Goal: Task Accomplishment & Management: Complete application form

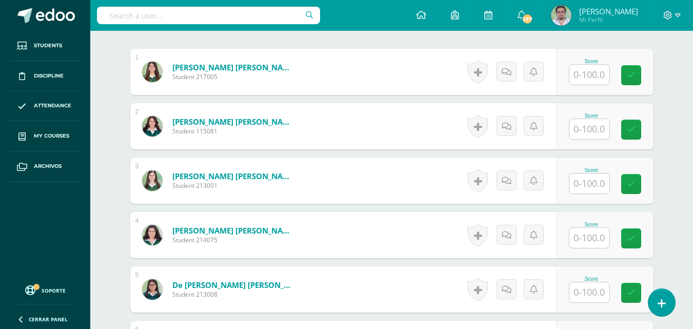
scroll to position [308, 0]
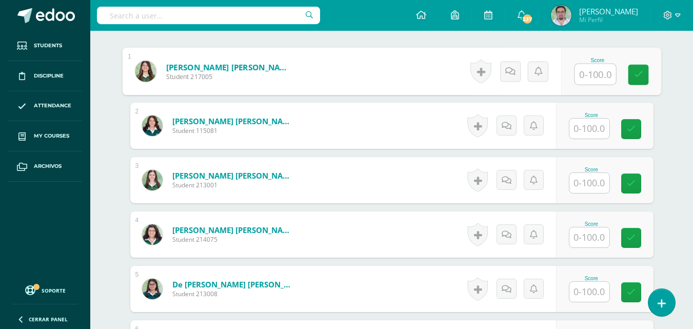
click at [590, 85] on input "text" at bounding box center [594, 74] width 41 height 21
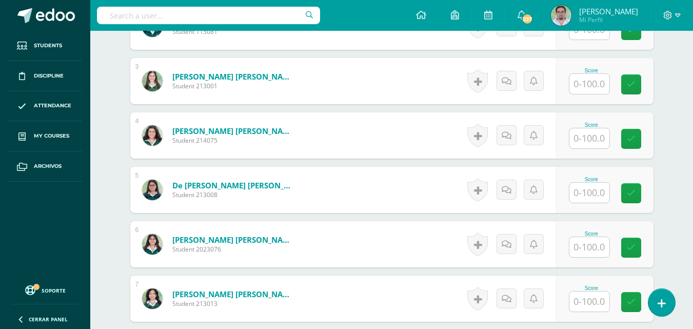
scroll to position [412, 0]
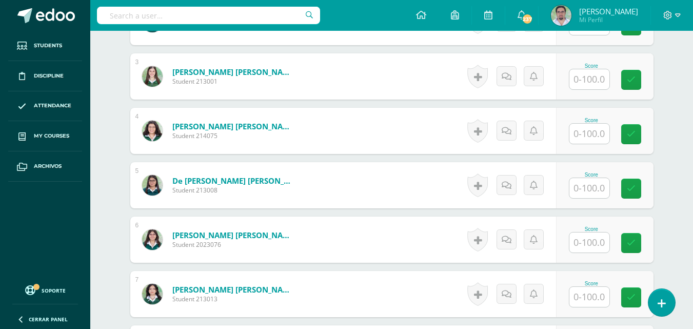
type input "93"
click at [594, 198] on input "text" at bounding box center [589, 188] width 40 height 20
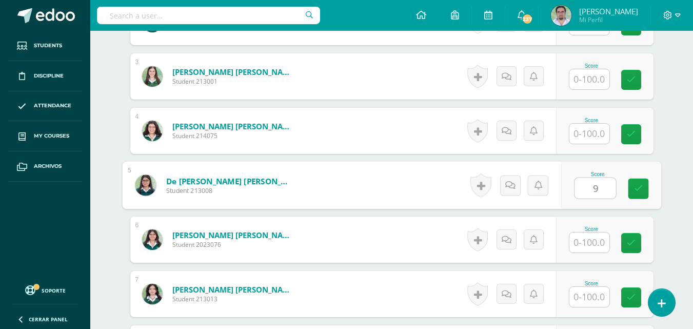
type input "93"
click at [639, 193] on icon at bounding box center [637, 188] width 9 height 9
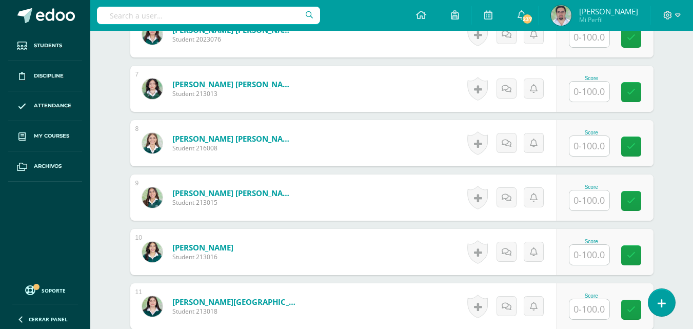
scroll to position [668, 0]
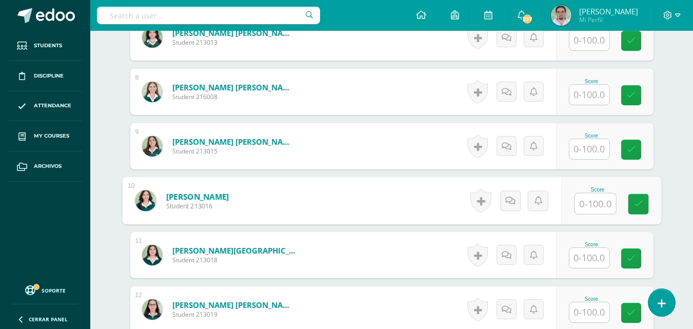
click at [591, 214] on input "text" at bounding box center [594, 203] width 41 height 21
type input "100"
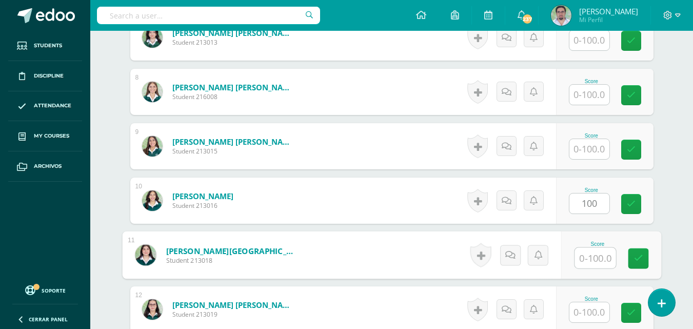
click at [596, 268] on input "text" at bounding box center [594, 258] width 41 height 21
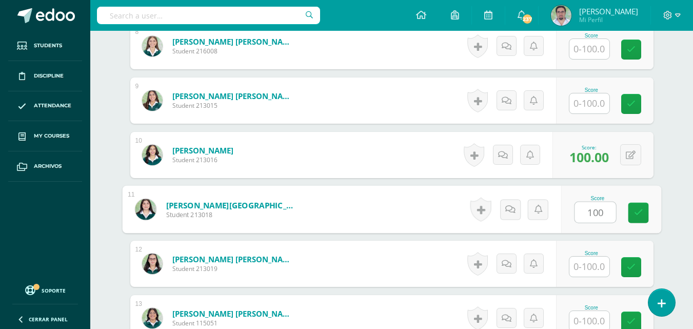
scroll to position [822, 0]
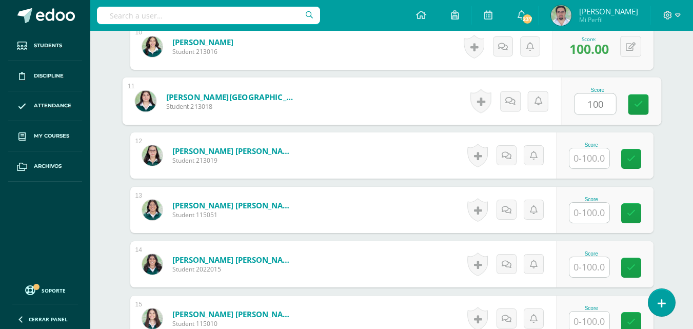
type input "100"
click at [596, 168] on input "text" at bounding box center [589, 158] width 40 height 20
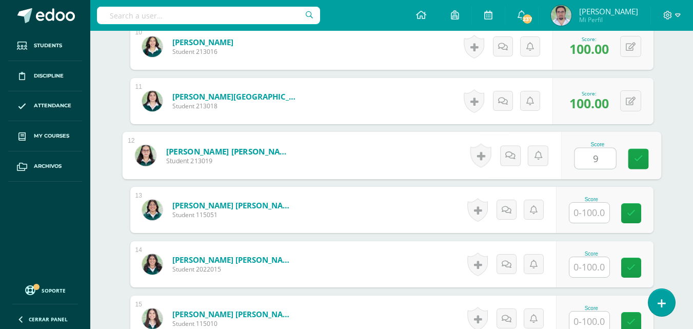
type input "93"
click at [642, 163] on icon at bounding box center [637, 158] width 9 height 9
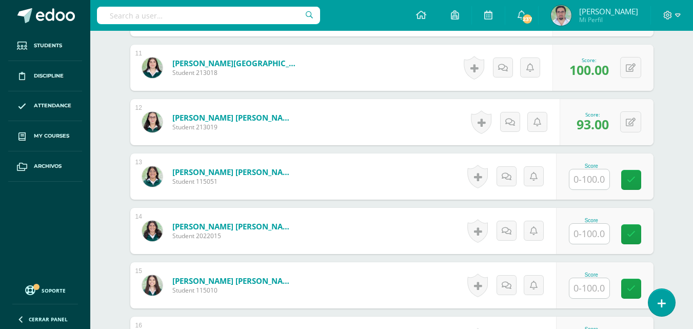
scroll to position [873, 0]
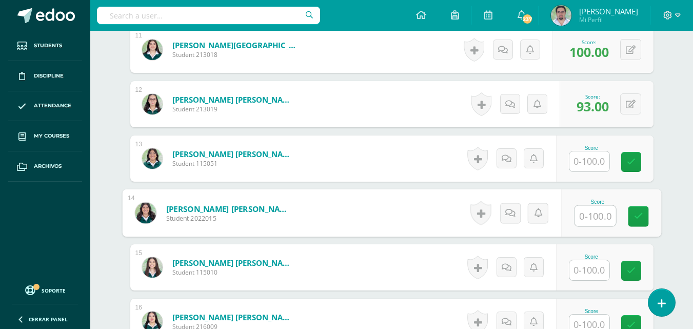
click at [600, 226] on input "text" at bounding box center [594, 216] width 41 height 21
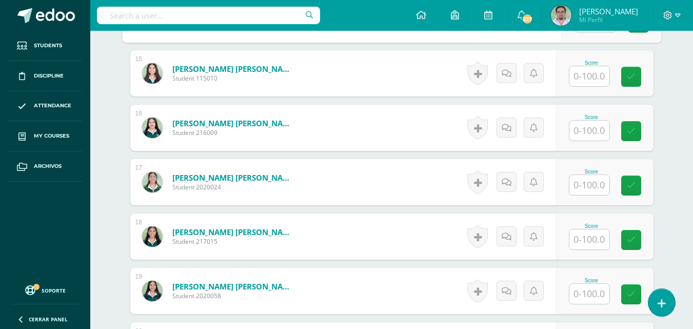
scroll to position [1078, 0]
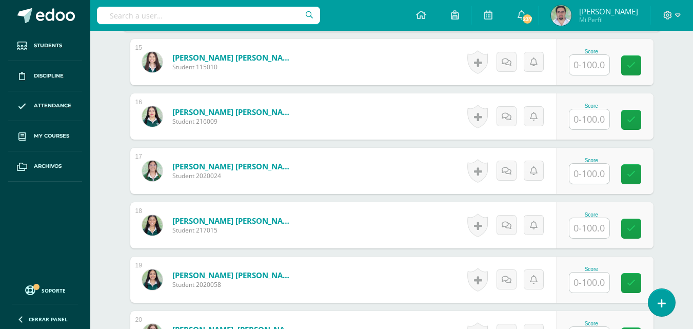
type input "100"
click at [607, 184] on input "text" at bounding box center [594, 174] width 41 height 21
type input "100"
click at [601, 238] on input "text" at bounding box center [589, 228] width 40 height 20
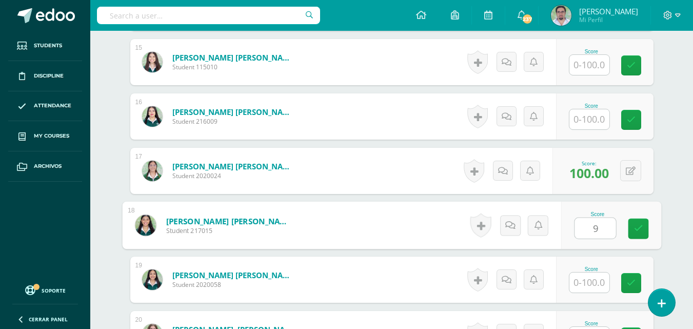
type input "95"
click at [638, 239] on link at bounding box center [637, 228] width 21 height 21
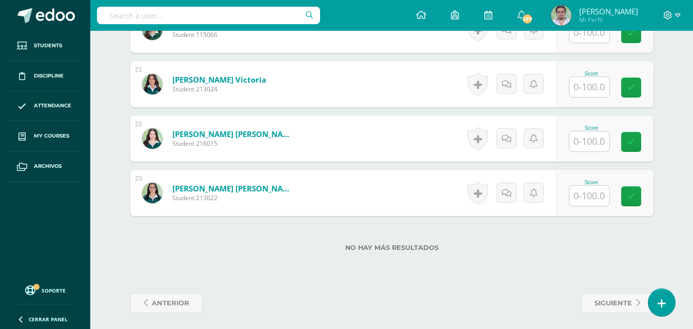
scroll to position [1386, 0]
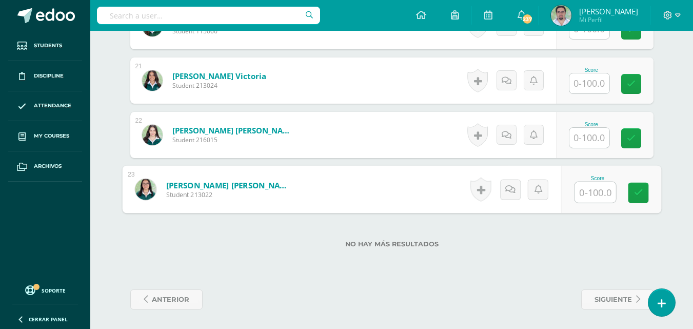
click at [588, 202] on input "text" at bounding box center [594, 192] width 41 height 21
type input "100"
click at [641, 197] on icon at bounding box center [637, 192] width 9 height 9
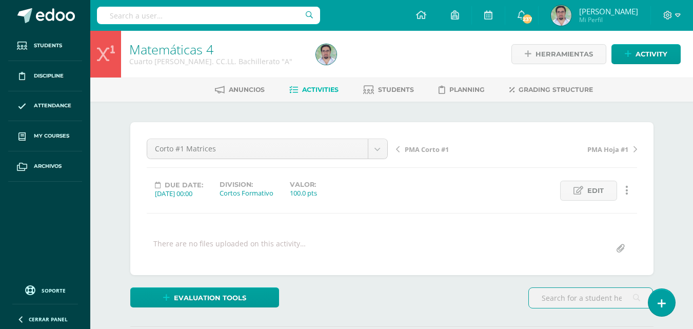
click at [331, 92] on span "Activities" at bounding box center [320, 90] width 36 height 8
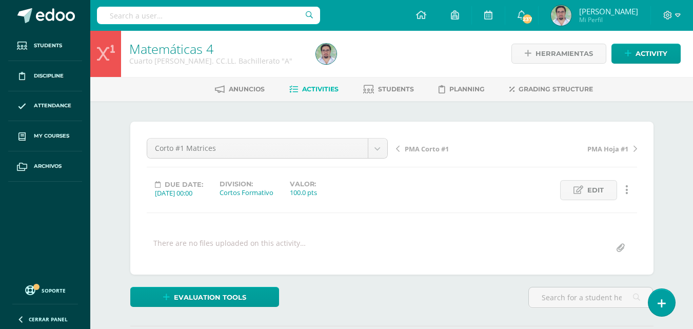
click at [331, 93] on span "Activities" at bounding box center [320, 89] width 36 height 8
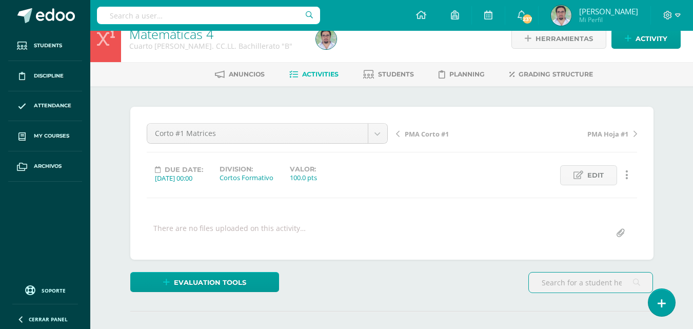
scroll to position [15, 0]
click at [336, 77] on span "Activities" at bounding box center [320, 74] width 36 height 8
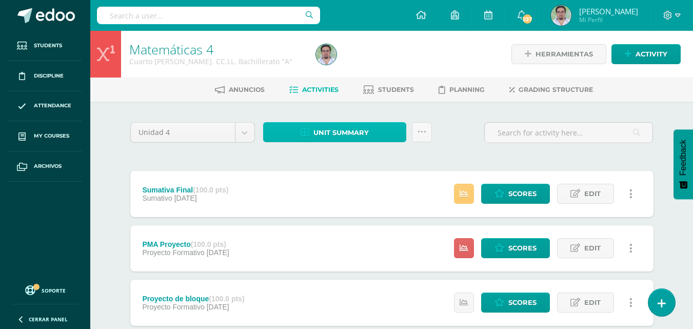
click at [331, 142] on span "Unit summary" at bounding box center [340, 132] width 55 height 19
click at [436, 144] on div "Unit summary Subir actividades en masa Send scores for review Activity history" at bounding box center [347, 136] width 177 height 29
click at [432, 142] on link at bounding box center [422, 132] width 20 height 20
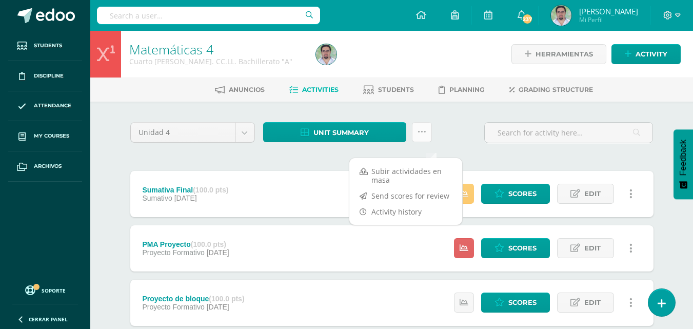
click at [426, 136] on icon at bounding box center [421, 132] width 9 height 9
click at [411, 194] on link "Send scores for review" at bounding box center [405, 196] width 113 height 16
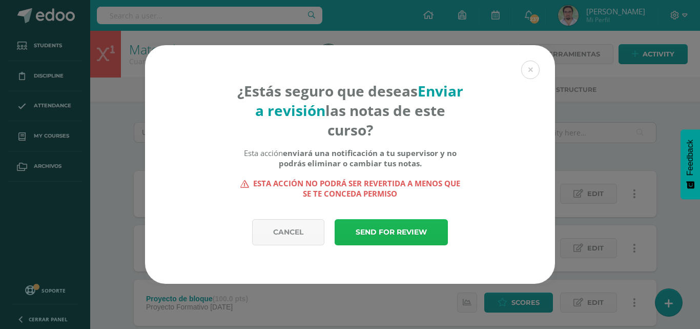
click at [393, 227] on link "Send for review" at bounding box center [391, 232] width 113 height 26
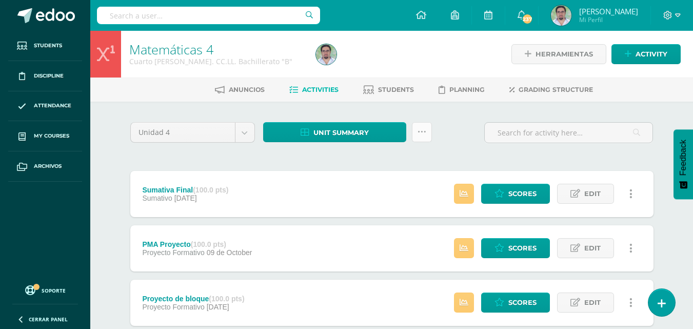
click at [426, 136] on icon at bounding box center [421, 132] width 9 height 9
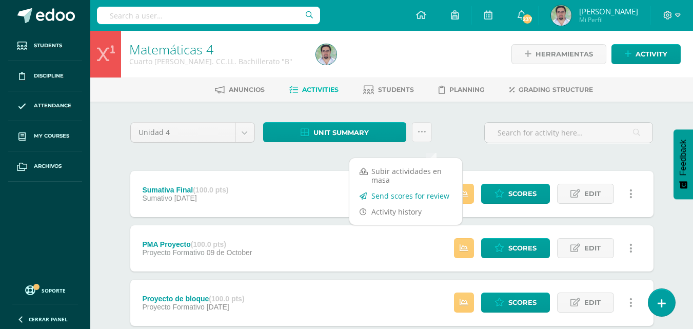
click at [402, 195] on link "Send scores for review" at bounding box center [405, 196] width 113 height 16
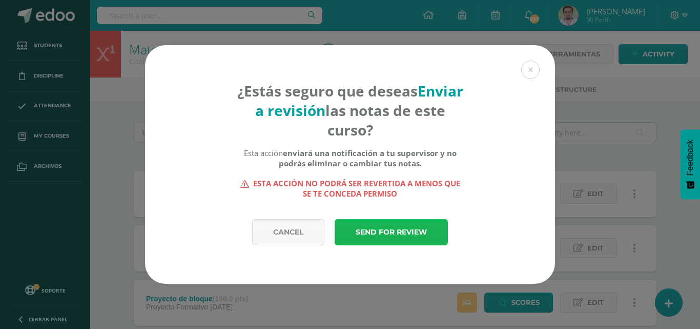
click at [394, 230] on link "Send for review" at bounding box center [391, 232] width 113 height 26
